Goal: Navigation & Orientation: Find specific page/section

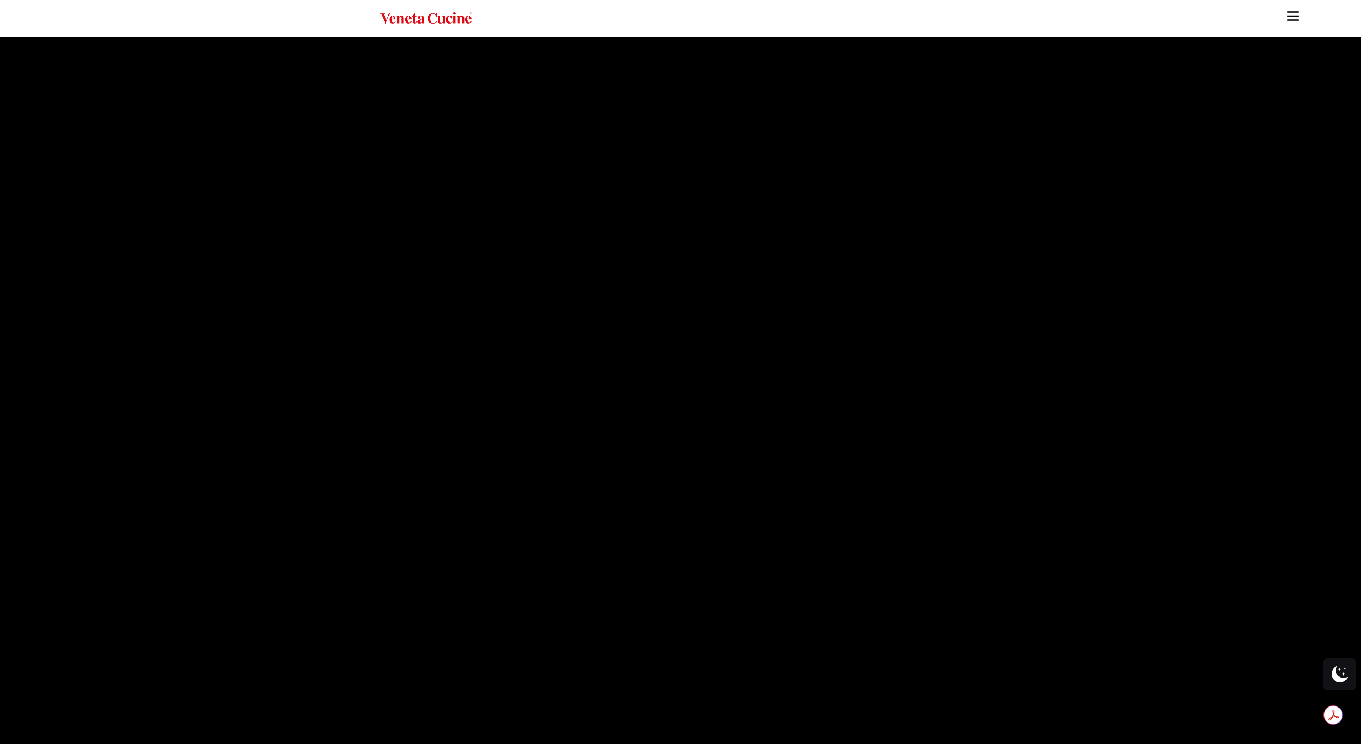
click at [1291, 13] on img "Site" at bounding box center [1293, 16] width 16 height 16
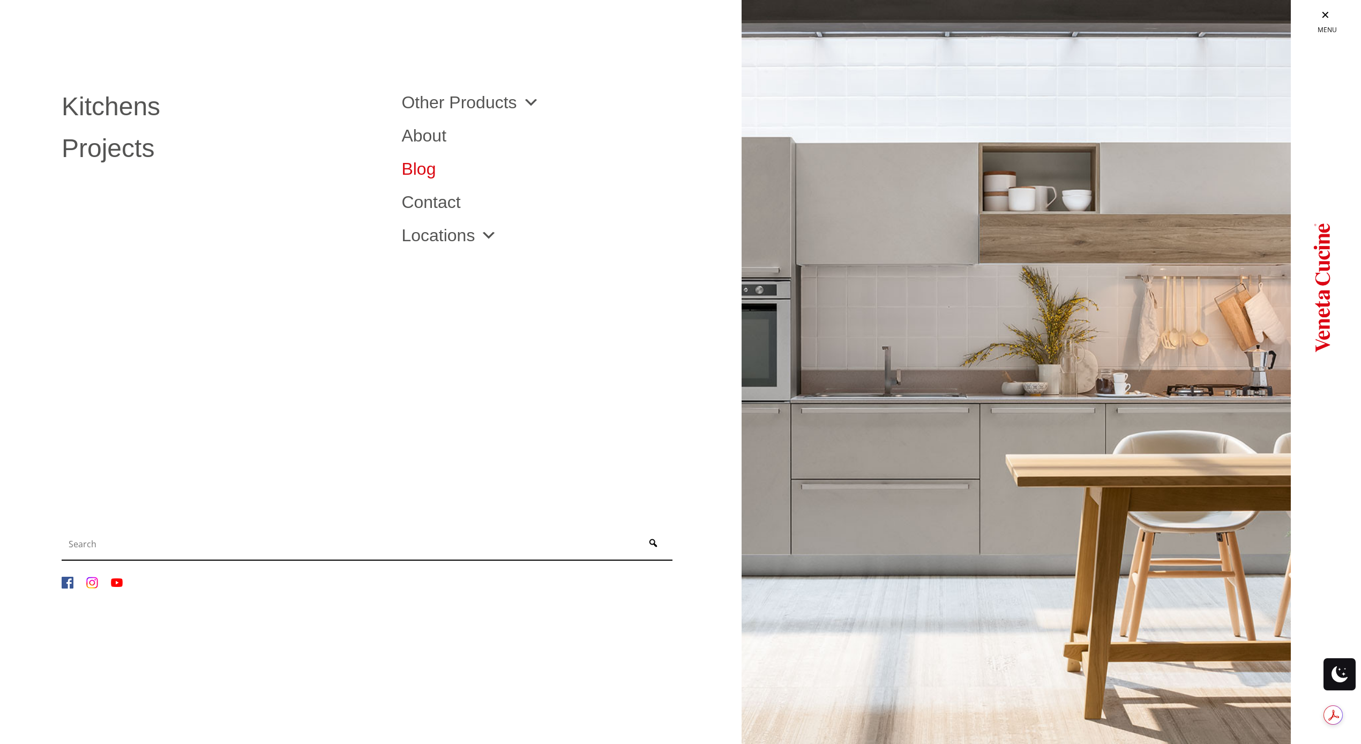
click at [420, 173] on link "Blog" at bounding box center [563, 168] width 324 height 17
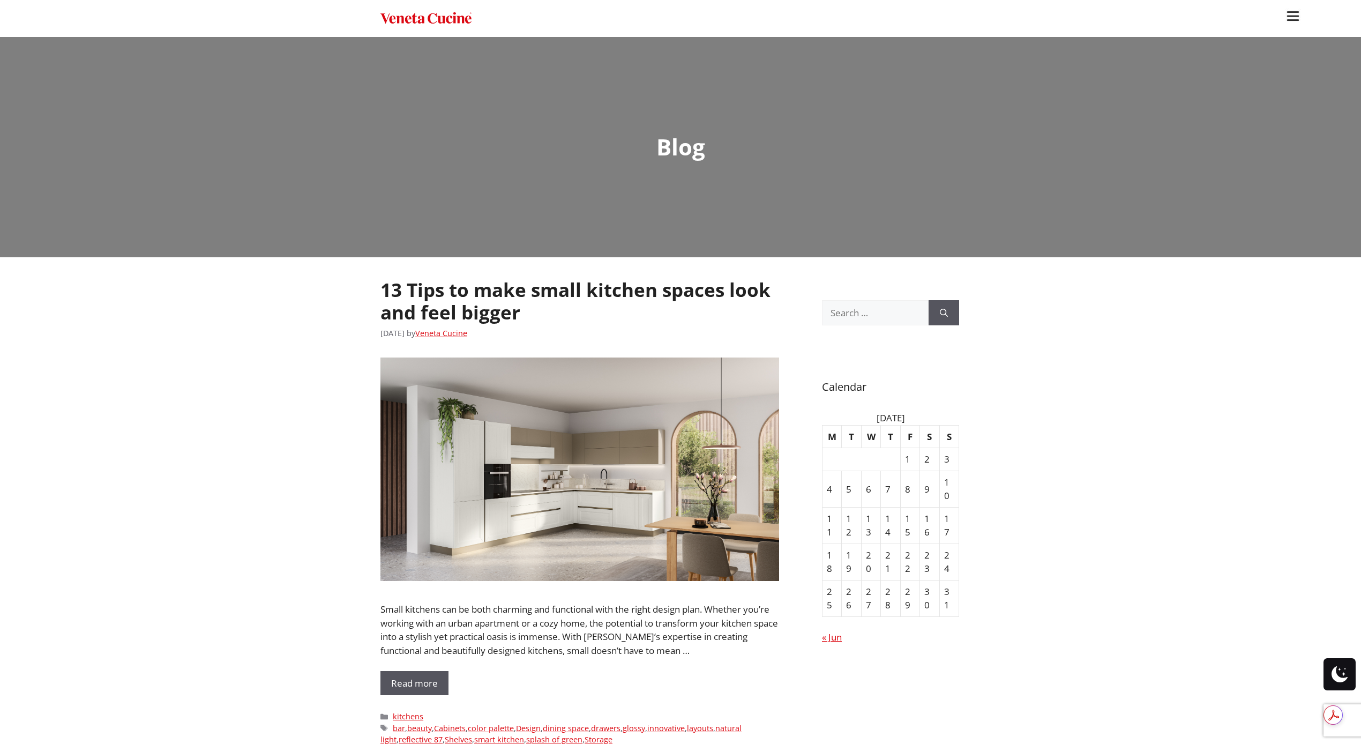
click at [114, 292] on ul "Kitchens Projects Other Products Bathrooms Closets Italian Doors About Blog Con…" at bounding box center [680, 372] width 1361 height 744
click at [227, 376] on ul "Kitchens Projects Other Products Bathrooms Closets Italian Doors About Blog Con…" at bounding box center [680, 372] width 1361 height 744
